Goal: Task Accomplishment & Management: Use online tool/utility

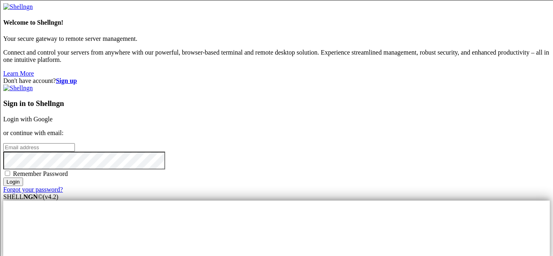
click at [53, 116] on link "Login with Google" at bounding box center [27, 119] width 49 height 7
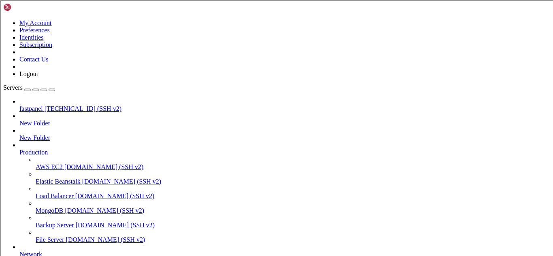
scroll to position [178, 0]
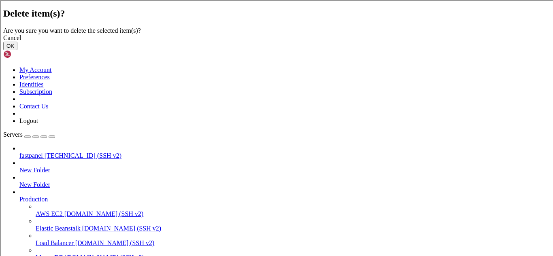
click at [17, 50] on button "OK" at bounding box center [10, 46] width 14 height 9
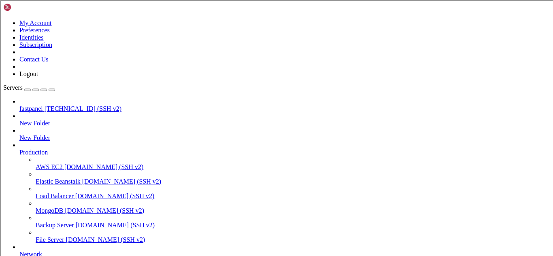
scroll to position [156, 0]
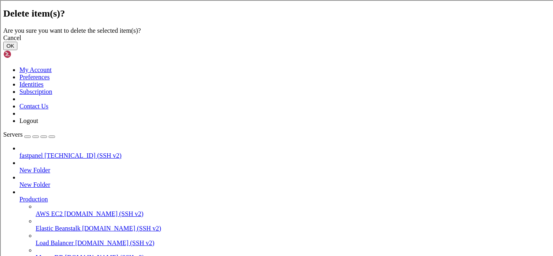
click at [17, 50] on button "OK" at bounding box center [10, 46] width 14 height 9
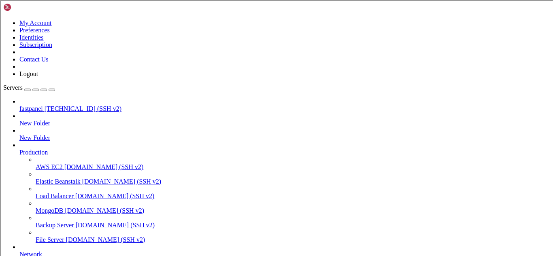
click at [73, 105] on span "[TECHNICAL_ID] (SSH v2)" at bounding box center [83, 108] width 77 height 7
click at [28, 90] on div "button" at bounding box center [28, 90] width 0 height 0
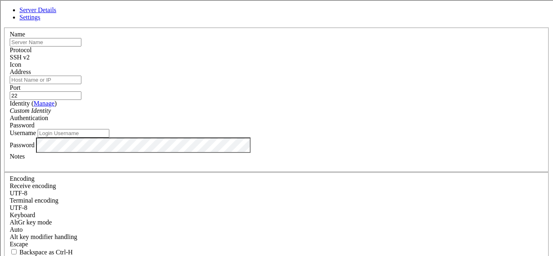
click at [81, 47] on input "text" at bounding box center [46, 42] width 72 height 9
paste input "[TECHNICAL_ID]"
type input "[TECHNICAL_ID]"
click at [109, 138] on input "Username" at bounding box center [74, 133] width 72 height 9
type input "root"
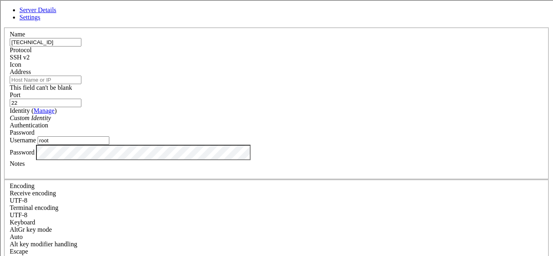
click at [81, 47] on input "[TECHNICAL_ID]" at bounding box center [46, 42] width 72 height 9
type input "botn"
click at [81, 84] on input "Address" at bounding box center [46, 80] width 72 height 9
paste input "[TECHNICAL_ID]"
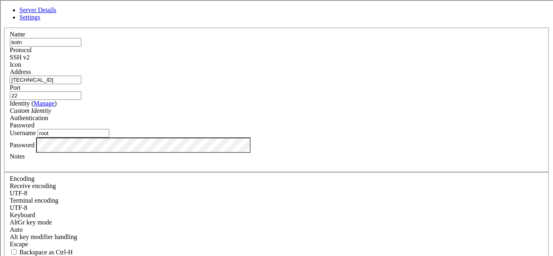
type input "[TECHNICAL_ID]"
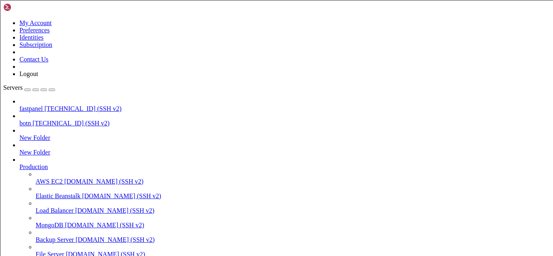
click at [31, 120] on span "botn" at bounding box center [24, 123] width 11 height 7
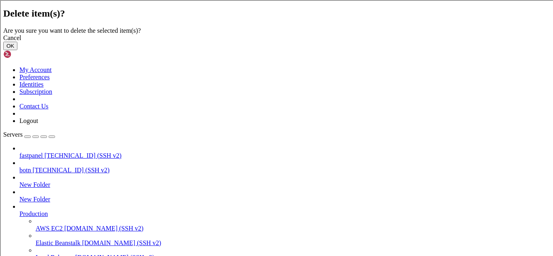
click at [17, 50] on button "OK" at bounding box center [10, 46] width 14 height 9
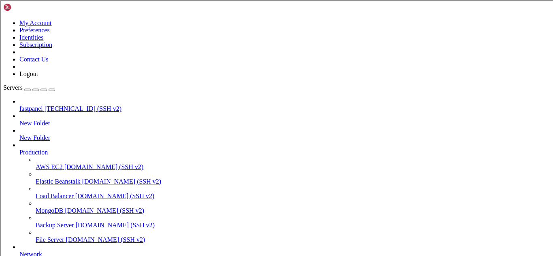
click at [28, 90] on div "button" at bounding box center [28, 90] width 0 height 0
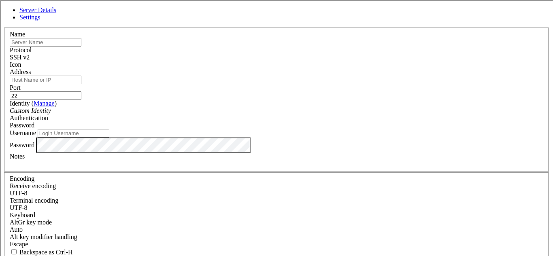
click at [81, 47] on input "text" at bounding box center [46, 42] width 72 height 9
type input "[TECHNICAL_ID]"
click at [81, 82] on input "Address" at bounding box center [46, 80] width 72 height 9
paste input "[TECHNICAL_ID]"
type input "[TECHNICAL_ID]"
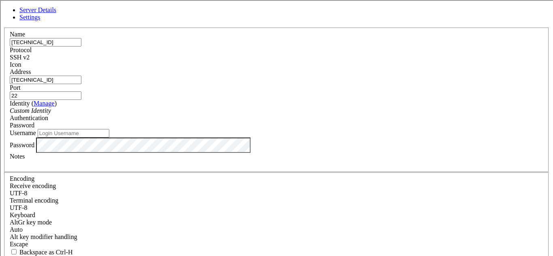
click at [109, 138] on input "Username" at bounding box center [74, 133] width 72 height 9
type input "root"
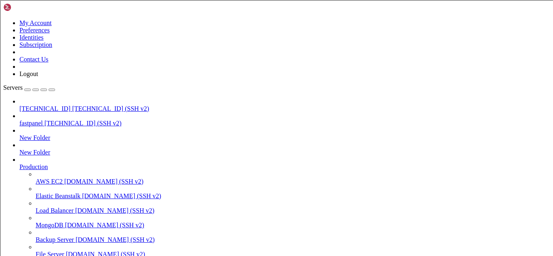
click at [72, 105] on span "[TECHNICAL_ID] (SSH v2)" at bounding box center [110, 108] width 77 height 7
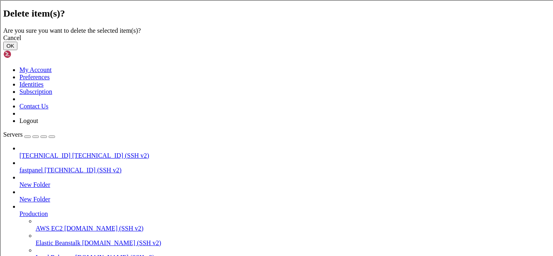
click at [17, 50] on button "OK" at bounding box center [10, 46] width 14 height 9
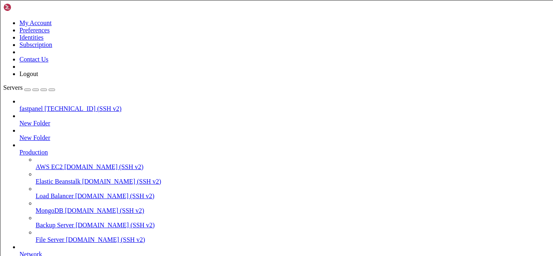
click at [28, 90] on div "button" at bounding box center [28, 90] width 0 height 0
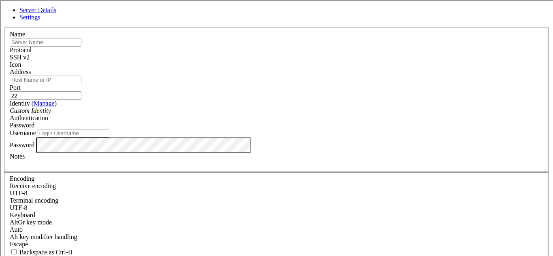
click at [109, 138] on input "Username" at bounding box center [74, 133] width 72 height 9
type input "root"
click at [81, 47] on input "text" at bounding box center [46, 42] width 72 height 9
type input "[TECHNICAL_ID]"
click at [81, 84] on input "Address" at bounding box center [46, 80] width 72 height 9
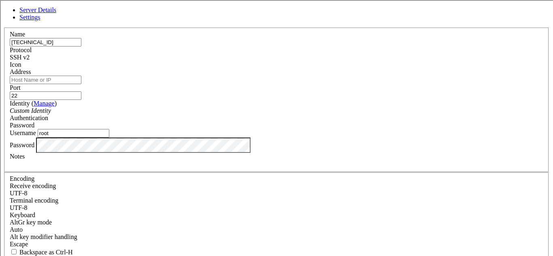
type input "[TECHNICAL_ID]"
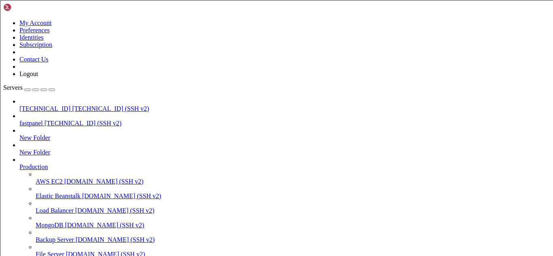
click at [80, 105] on span "[TECHNICAL_ID] (SSH v2)" at bounding box center [110, 108] width 77 height 7
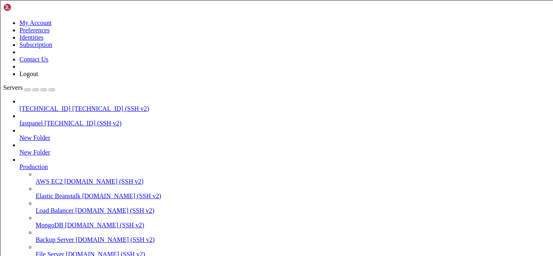
click at [31, 105] on span "[TECHNICAL_ID]" at bounding box center [44, 108] width 51 height 7
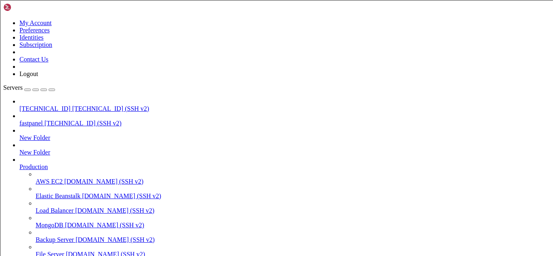
click at [72, 105] on span "[TECHNICAL_ID] (SSH v2)" at bounding box center [110, 108] width 77 height 7
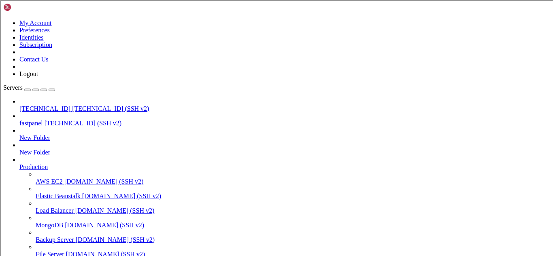
scroll to position [707, 0]
type input "/root"
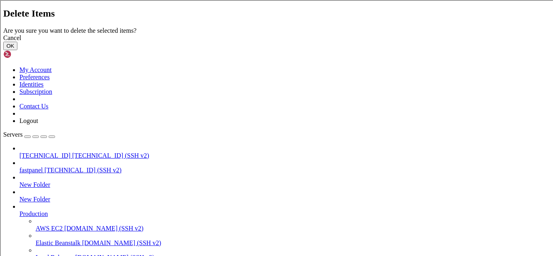
click at [17, 50] on button "OK" at bounding box center [10, 46] width 14 height 9
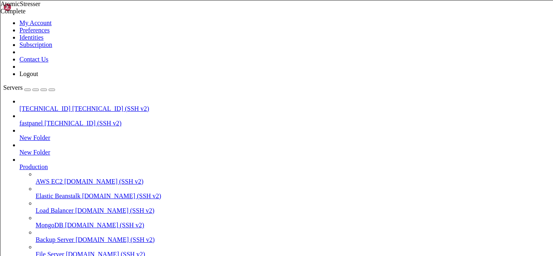
scroll to position [7, 0]
drag, startPoint x: 115, startPoint y: 8, endPoint x: 132, endPoint y: 11, distance: 17.2
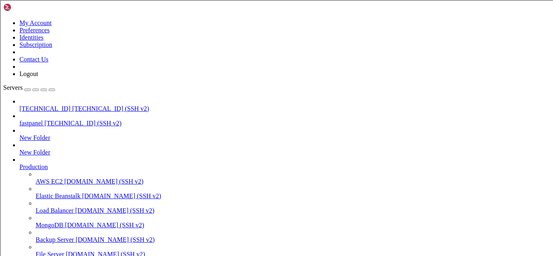
scroll to position [1101, 0]
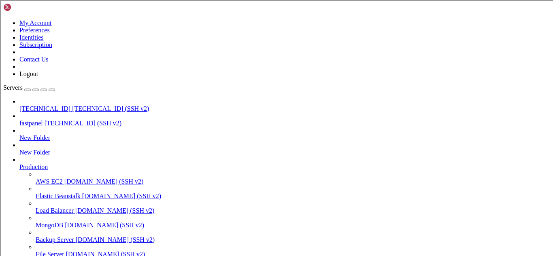
type input "/root/AtomicStresser/src/app"
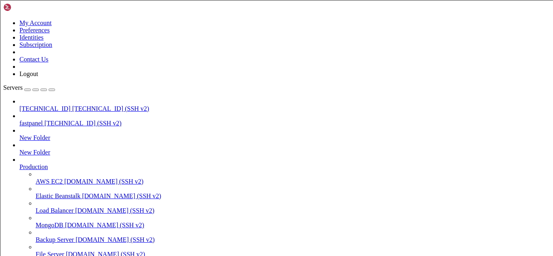
scroll to position [1130, 0]
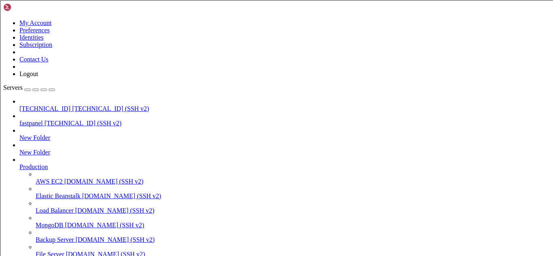
click at [70, 105] on span "[TECHNICAL_ID]" at bounding box center [44, 108] width 51 height 7
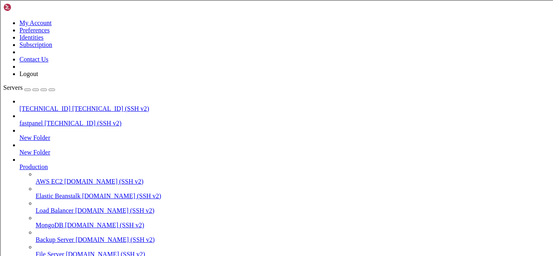
scroll to position [1, 0]
type input "/root"
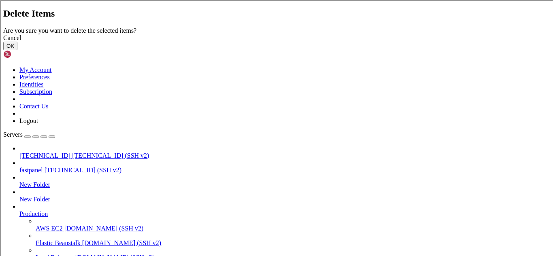
click at [17, 50] on button "OK" at bounding box center [10, 46] width 14 height 9
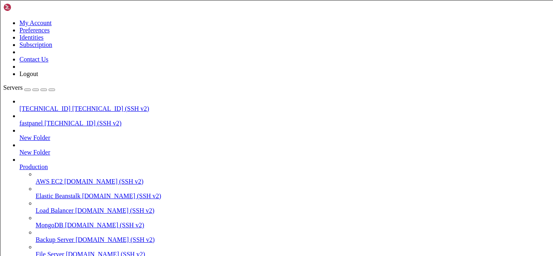
type input "/root/AtomicStresser"
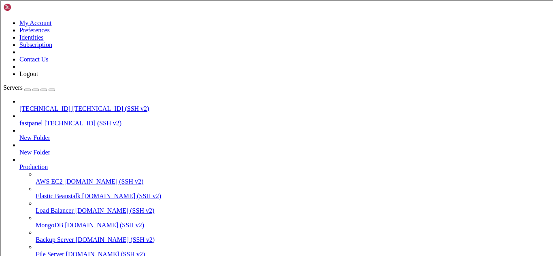
type input "/root"
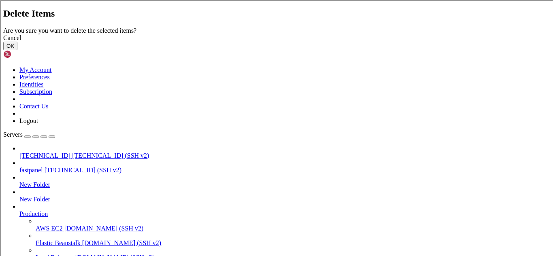
click at [17, 50] on button "OK" at bounding box center [10, 46] width 14 height 9
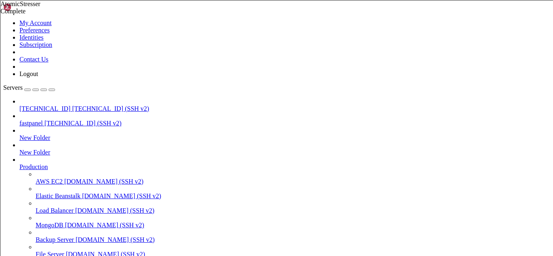
scroll to position [6257, 0]
click at [66, 105] on span "[TECHNICAL_ID]" at bounding box center [44, 108] width 51 height 7
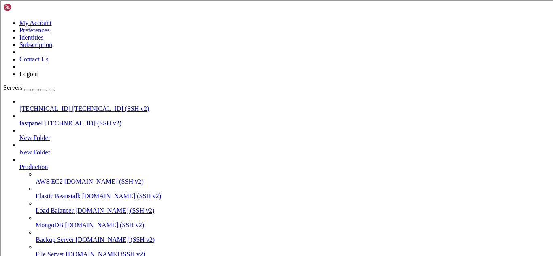
click at [66, 105] on span "[TECHNICAL_ID]" at bounding box center [44, 108] width 51 height 7
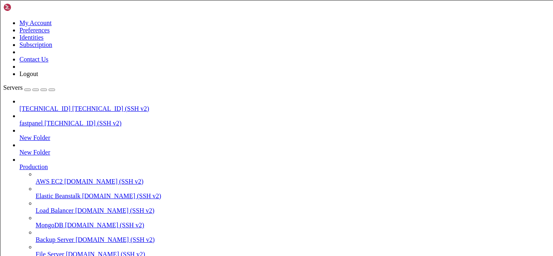
click at [39, 105] on link "[TECHNICAL_ID] [TECHNICAL_ID] (SSH v2)" at bounding box center [284, 108] width 531 height 7
click at [40, 105] on span "[TECHNICAL_ID]" at bounding box center [44, 108] width 51 height 7
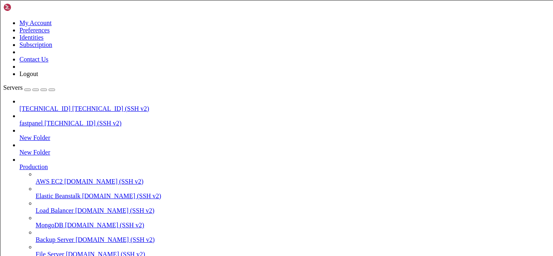
type input "/root"
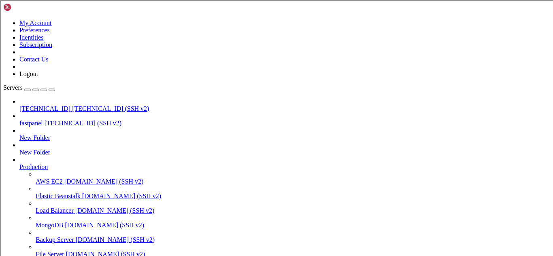
scroll to position [233, 0]
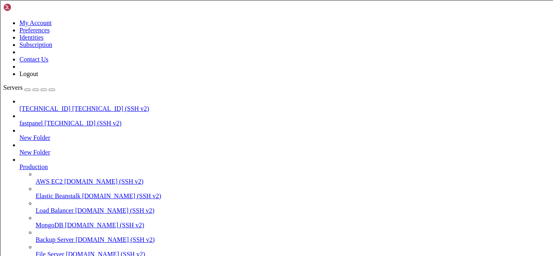
type input "/root"
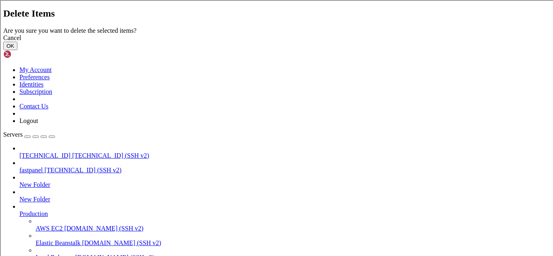
click at [17, 50] on button "OK" at bounding box center [10, 46] width 14 height 9
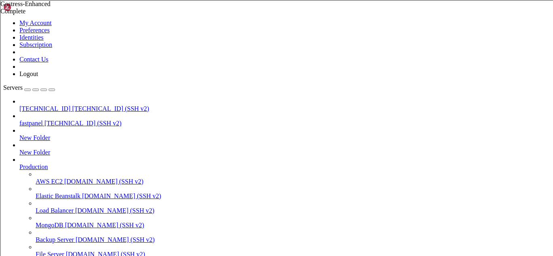
type input "/root"
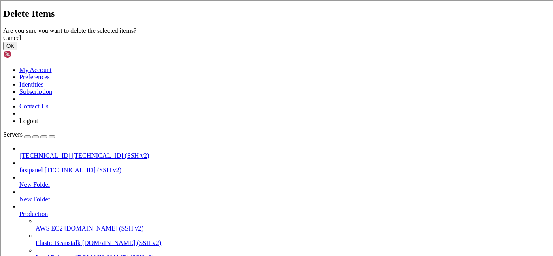
click at [17, 50] on button "OK" at bounding box center [10, 46] width 14 height 9
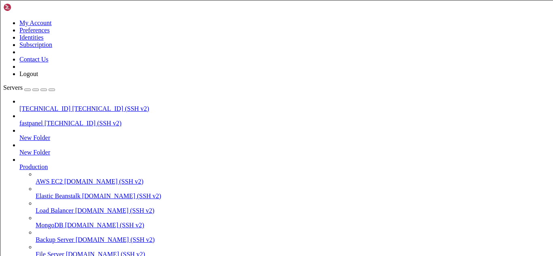
type input "/root"
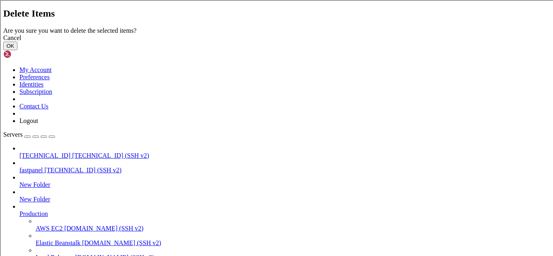
click at [17, 50] on button "OK" at bounding box center [10, 46] width 14 height 9
